Goal: Task Accomplishment & Management: Complete application form

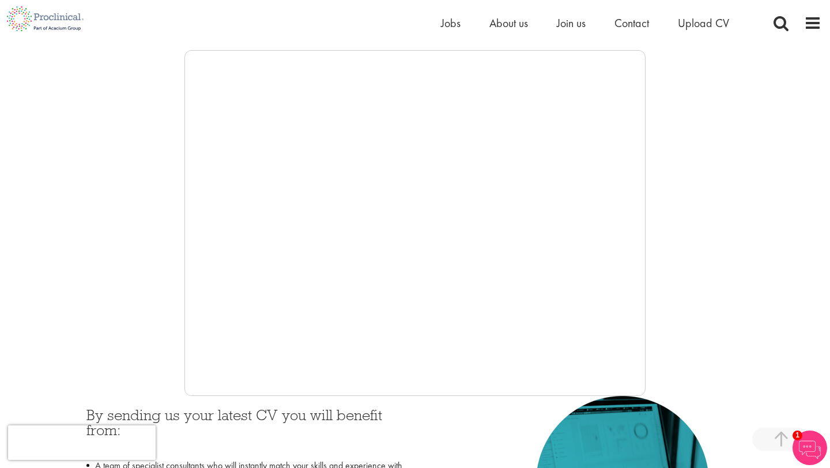
scroll to position [207, 0]
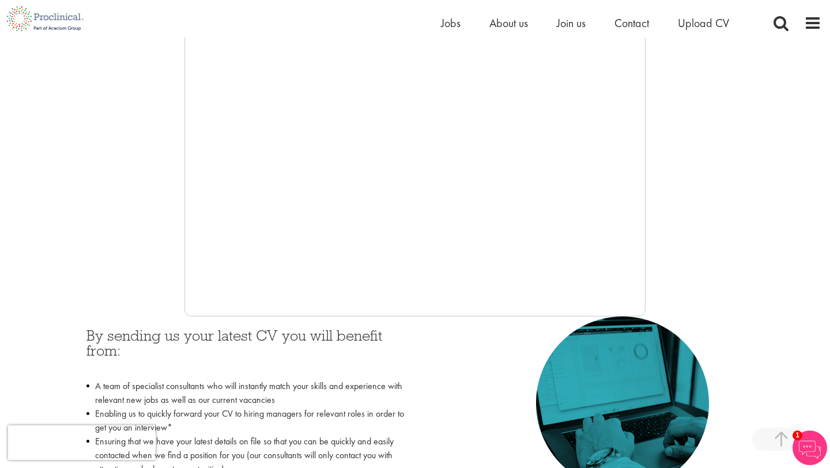
scroll to position [314, 0]
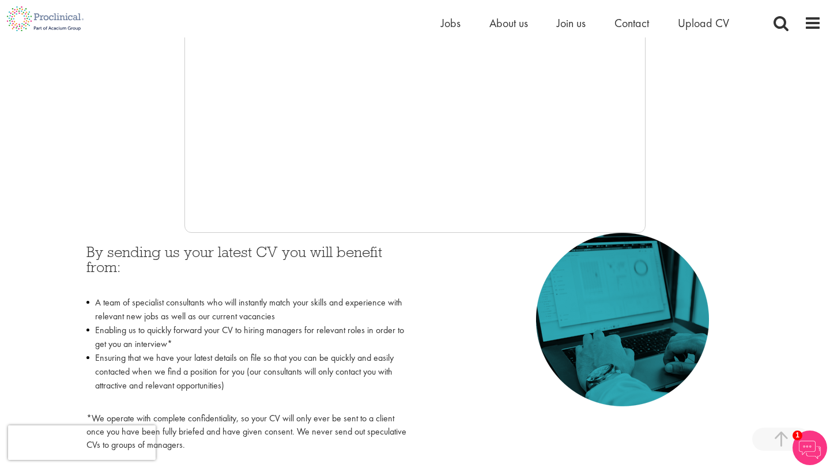
scroll to position [350, 0]
